Goal: Task Accomplishment & Management: Complete application form

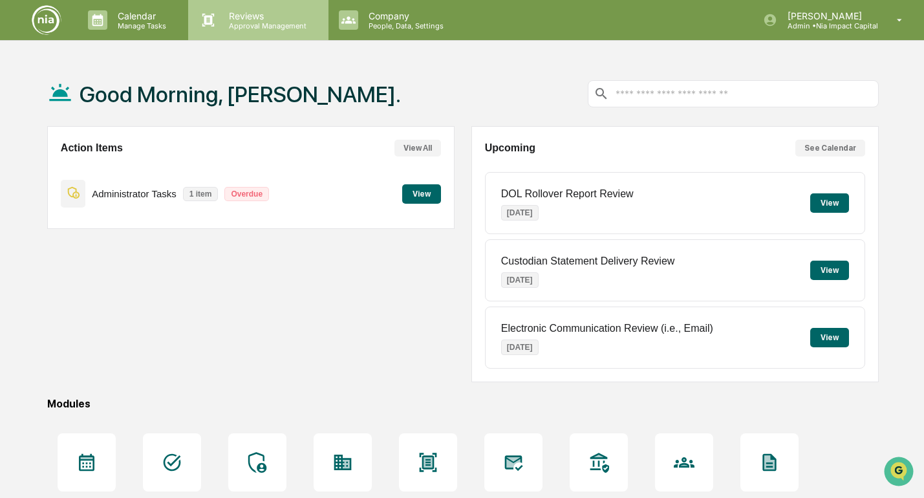
click at [231, 13] on p "Reviews" at bounding box center [266, 15] width 94 height 11
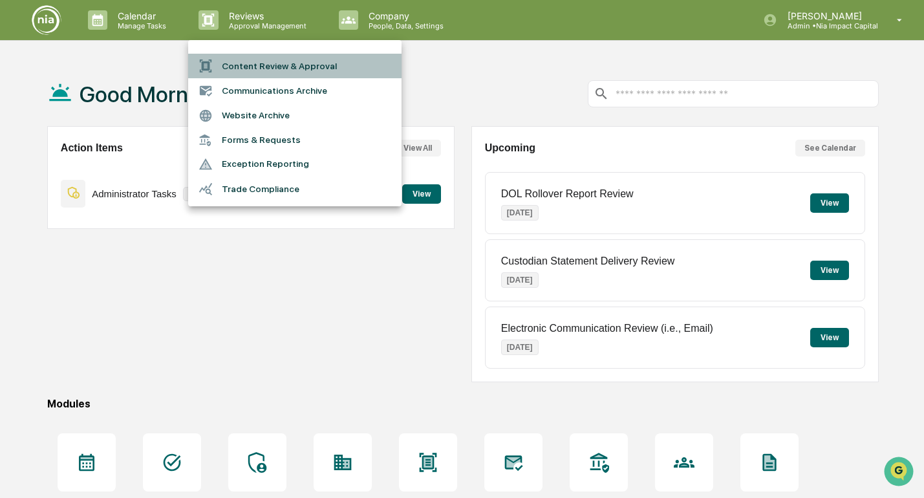
click at [244, 69] on li "Content Review & Approval" at bounding box center [294, 66] width 213 height 25
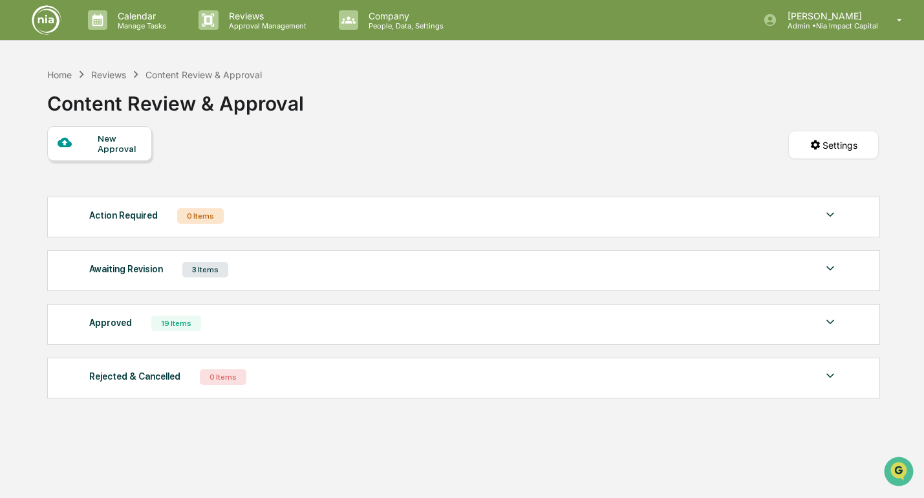
click at [98, 140] on div "New Approval" at bounding box center [119, 143] width 43 height 21
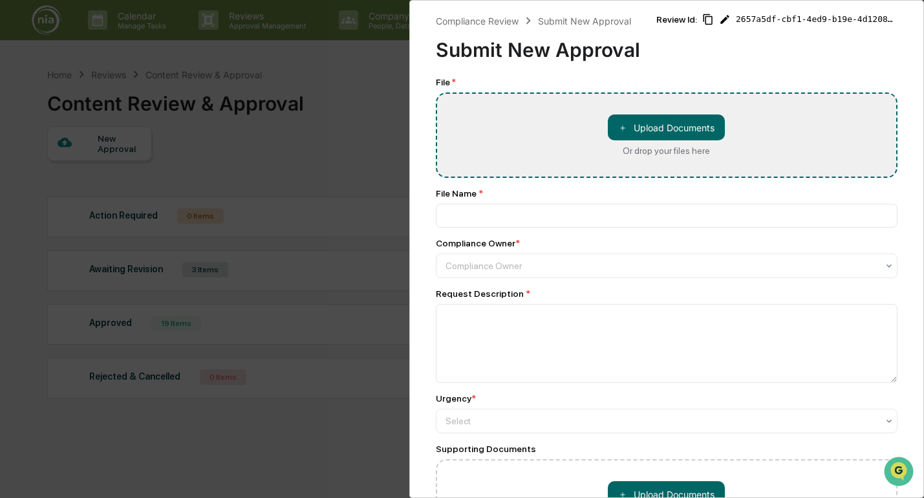
type input "**********"
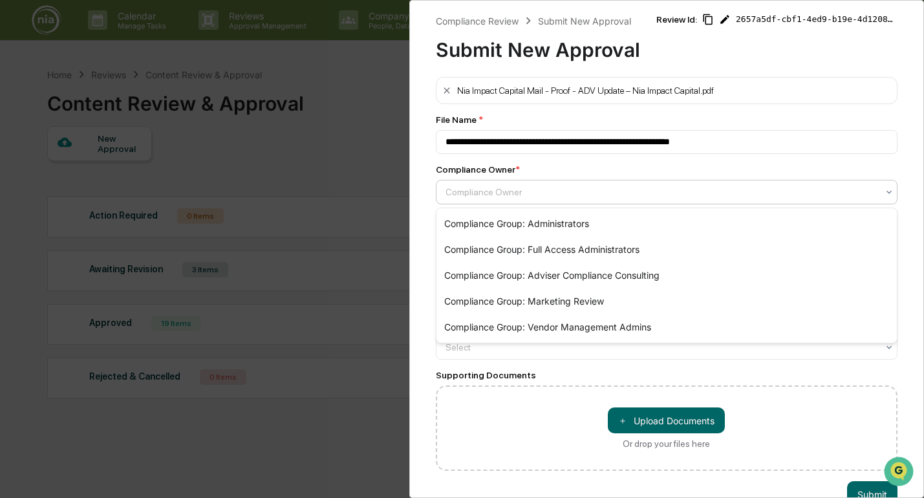
click at [539, 193] on div at bounding box center [661, 192] width 433 height 13
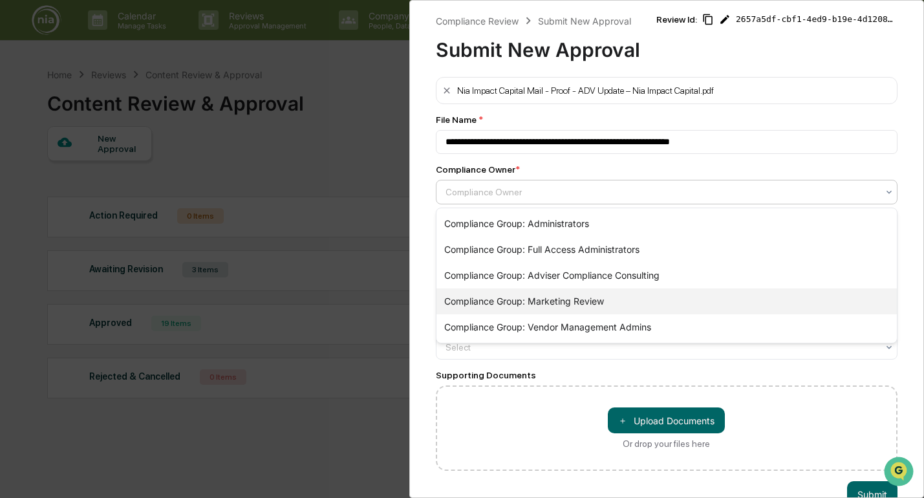
click at [535, 305] on div "Compliance Group: Marketing Review" at bounding box center [666, 301] width 461 height 26
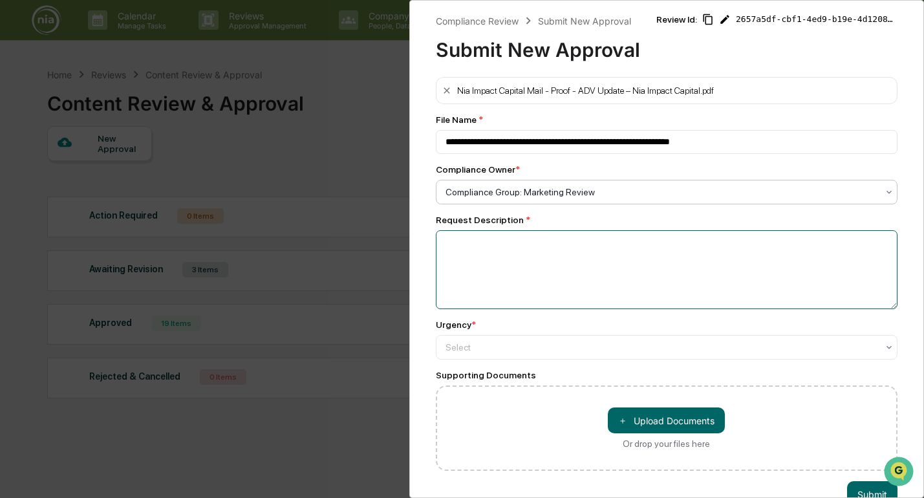
click at [520, 273] on textarea at bounding box center [667, 269] width 462 height 79
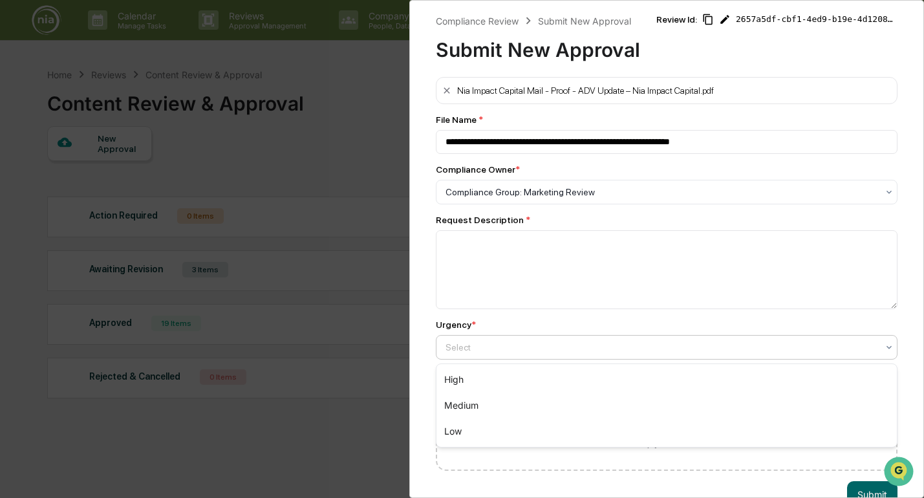
click at [519, 350] on div at bounding box center [661, 347] width 433 height 13
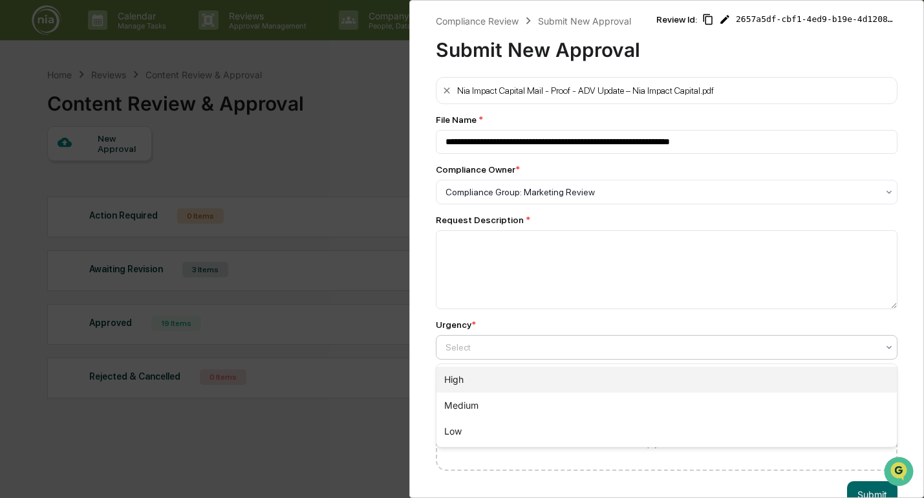
click at [502, 385] on div "High" at bounding box center [666, 380] width 461 height 26
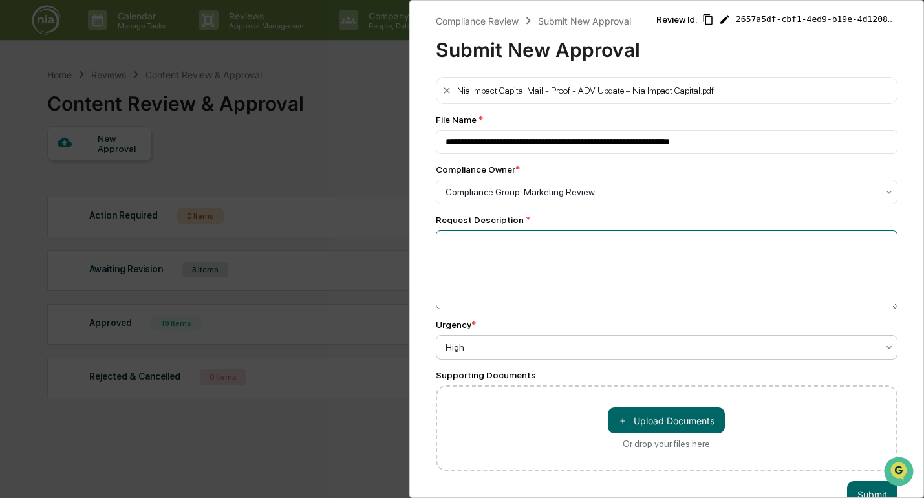
click at [502, 261] on textarea at bounding box center [667, 269] width 462 height 79
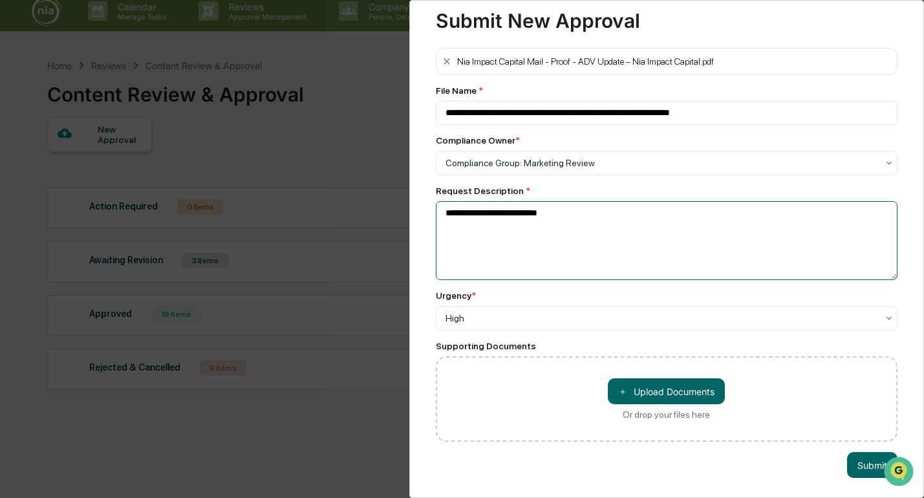
scroll to position [10, 0]
type textarea "**********"
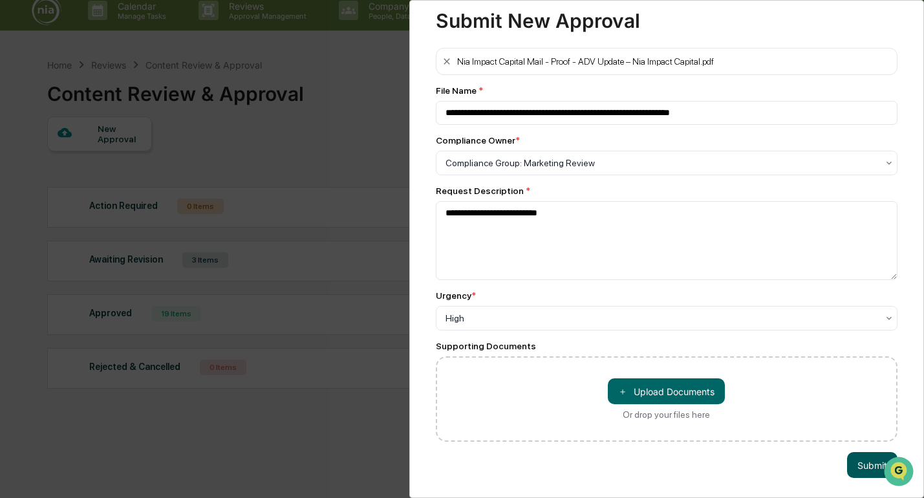
click at [861, 467] on button "Submit" at bounding box center [872, 465] width 50 height 26
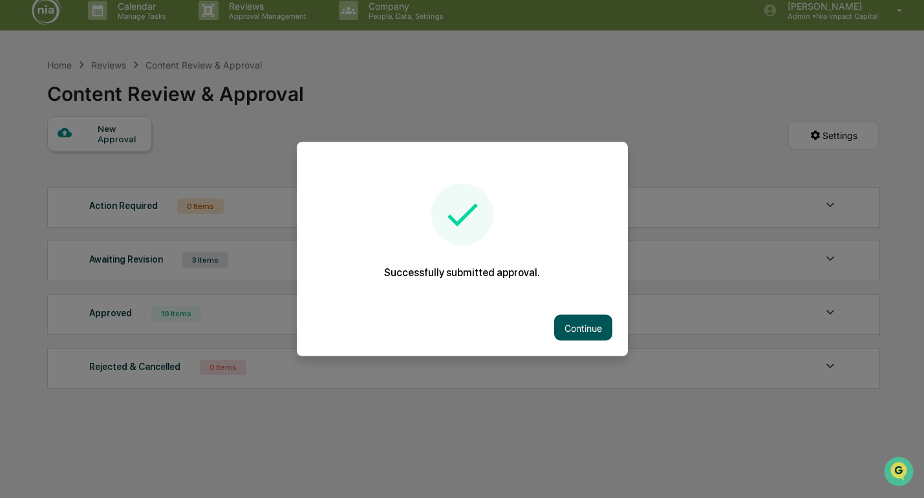
click at [602, 327] on button "Continue" at bounding box center [583, 328] width 58 height 26
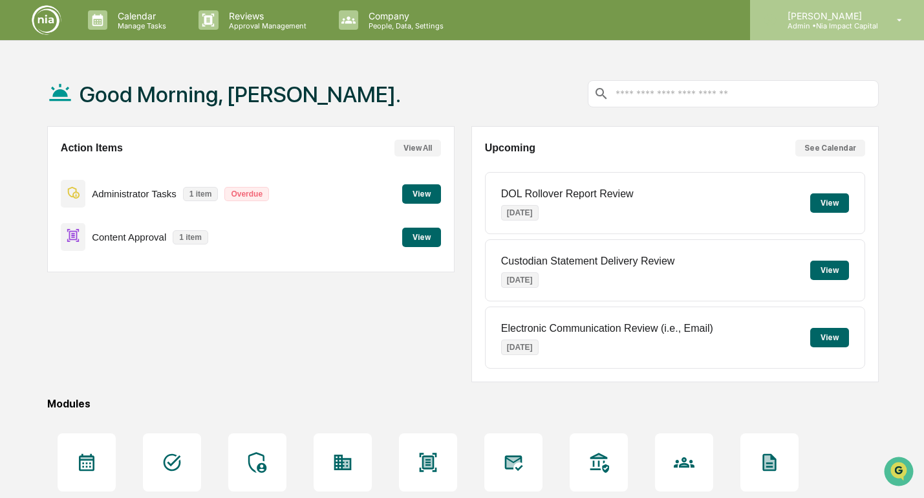
click at [846, 26] on p "Admin • Nia Impact Capital" at bounding box center [827, 25] width 101 height 9
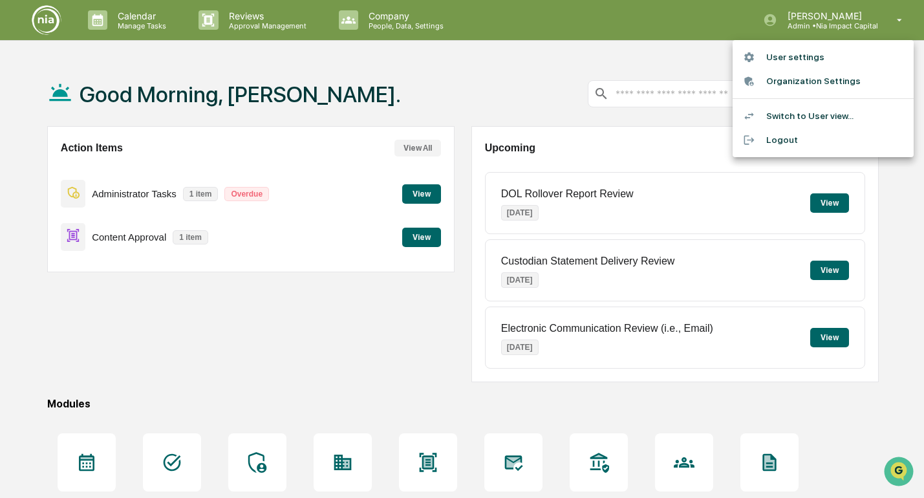
click at [824, 111] on li "Switch to User view..." at bounding box center [823, 116] width 181 height 24
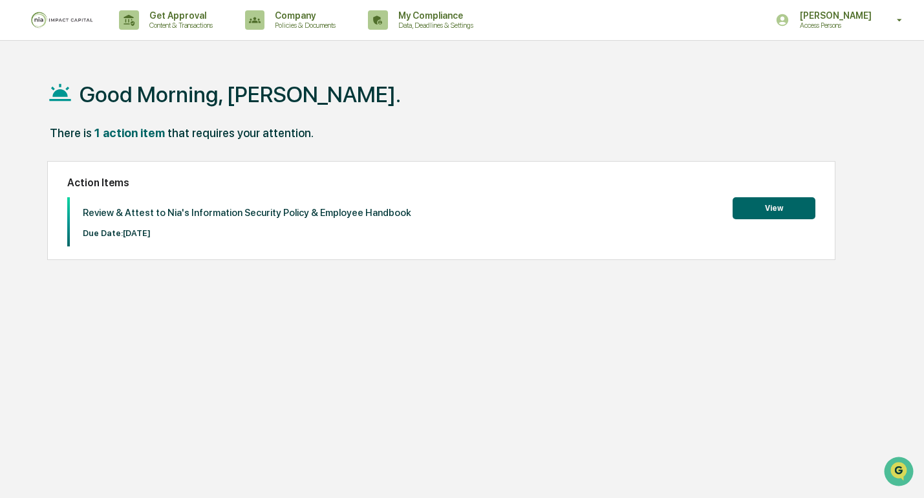
click at [760, 212] on button "View" at bounding box center [774, 208] width 83 height 22
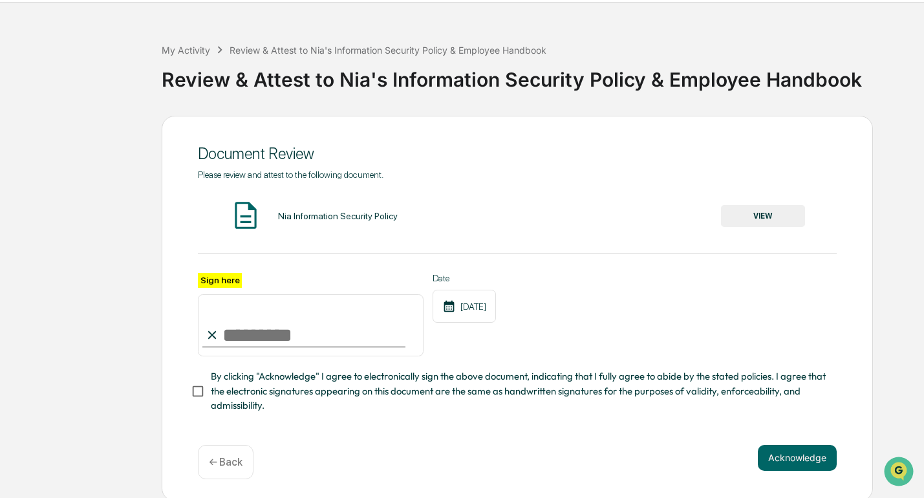
scroll to position [40, 0]
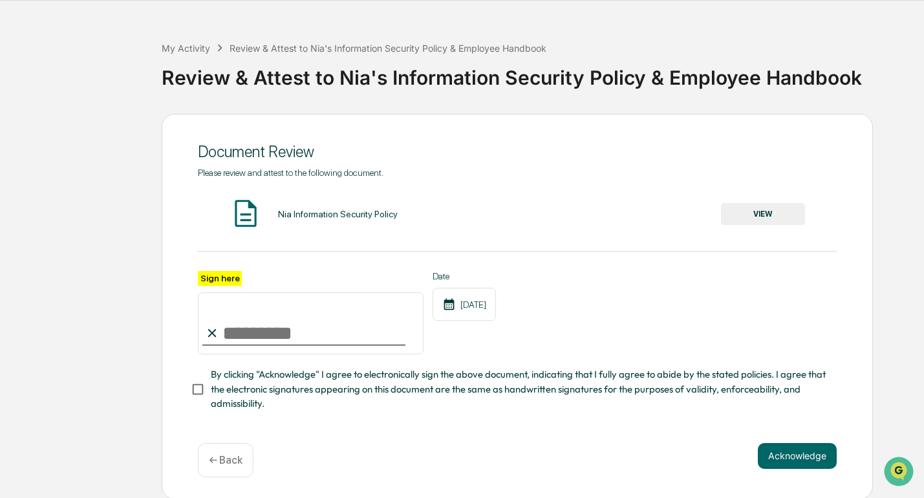
click at [768, 201] on div "Nia Information Security Policy VIEW" at bounding box center [517, 214] width 639 height 34
click at [768, 213] on button "VIEW" at bounding box center [763, 214] width 84 height 22
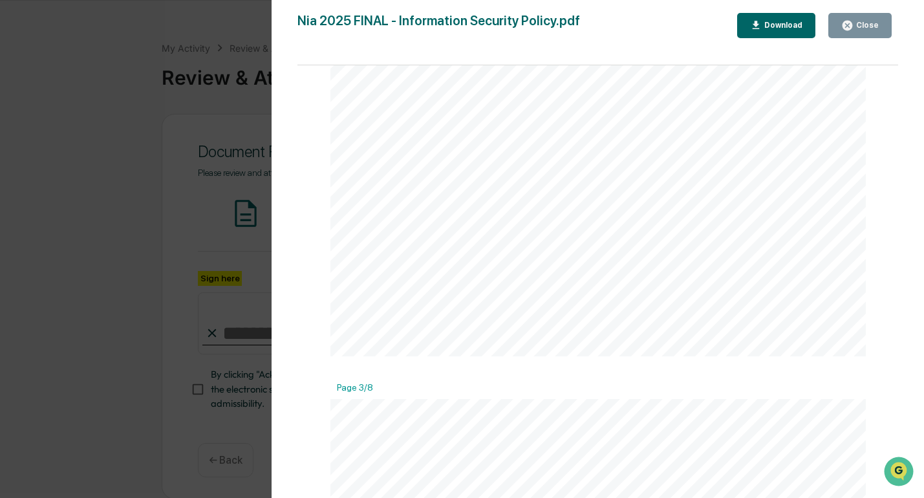
scroll to position [1171, 0]
click at [156, 50] on div "Version History [DATE] 09:02 PM [PERSON_NAME] [DATE] 08:57 PM [PERSON_NAME] [DA…" at bounding box center [462, 249] width 924 height 498
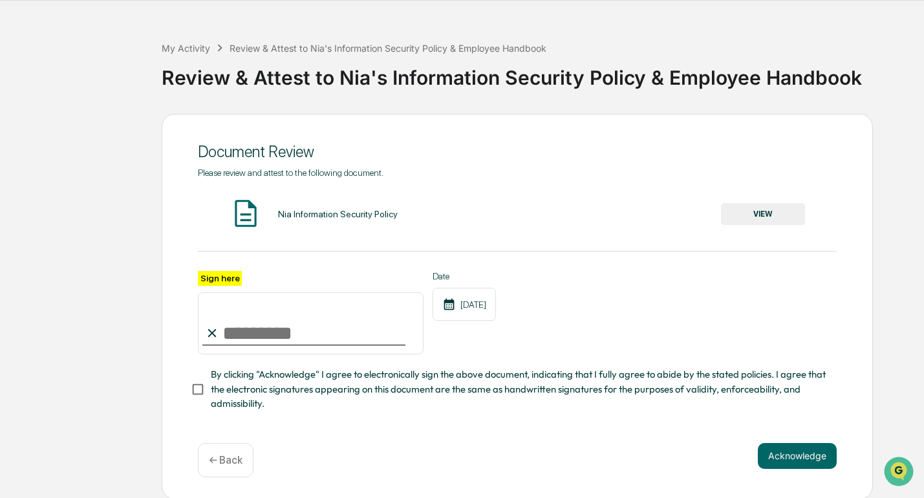
click at [763, 211] on button "VIEW" at bounding box center [763, 214] width 84 height 22
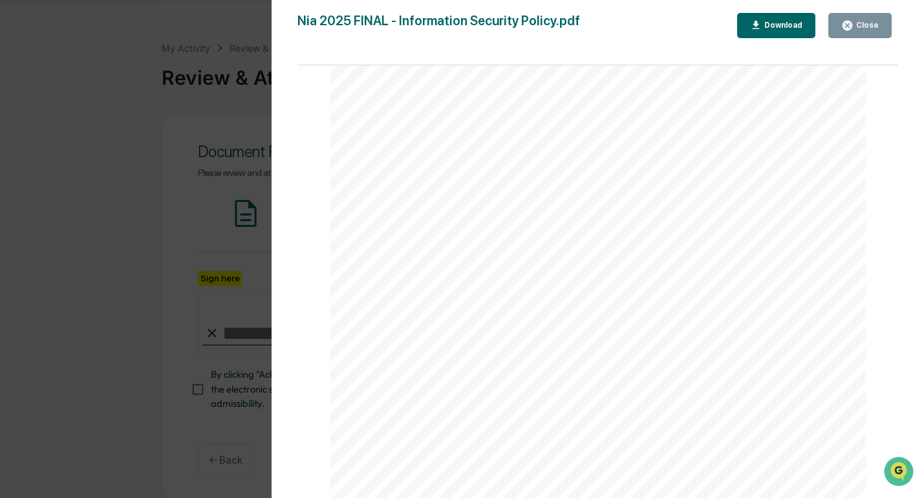
scroll to position [996, 0]
click at [784, 33] on button "Download" at bounding box center [776, 25] width 79 height 25
click at [845, 24] on icon "button" at bounding box center [847, 26] width 10 height 10
